Goal: Information Seeking & Learning: Learn about a topic

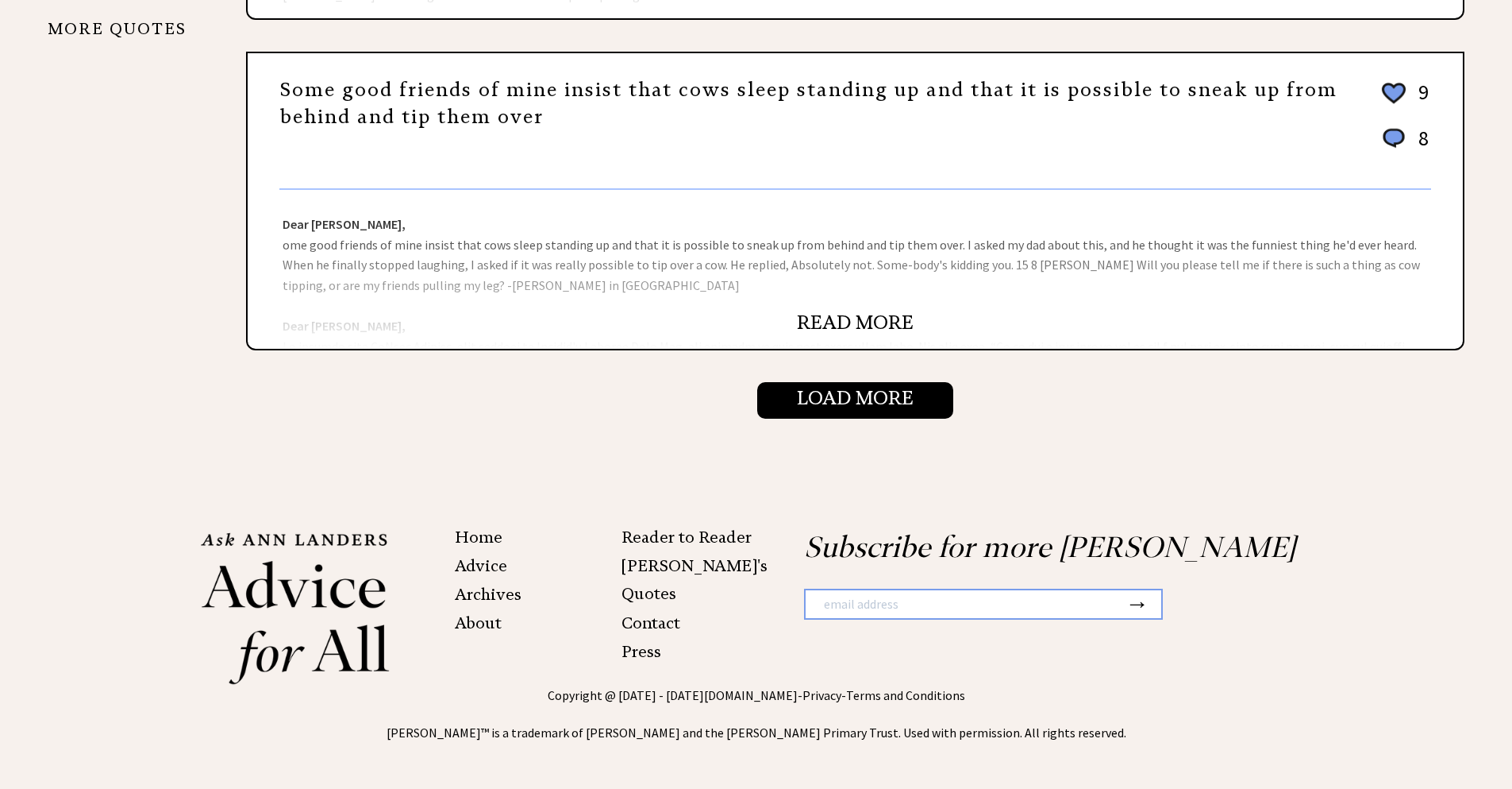
scroll to position [888, 0]
